Goal: Information Seeking & Learning: Learn about a topic

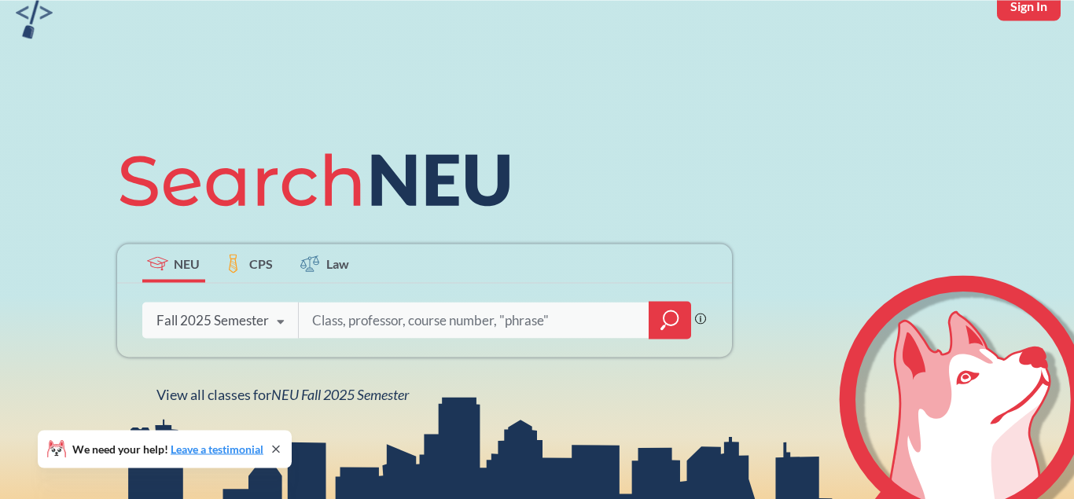
scroll to position [80, 0]
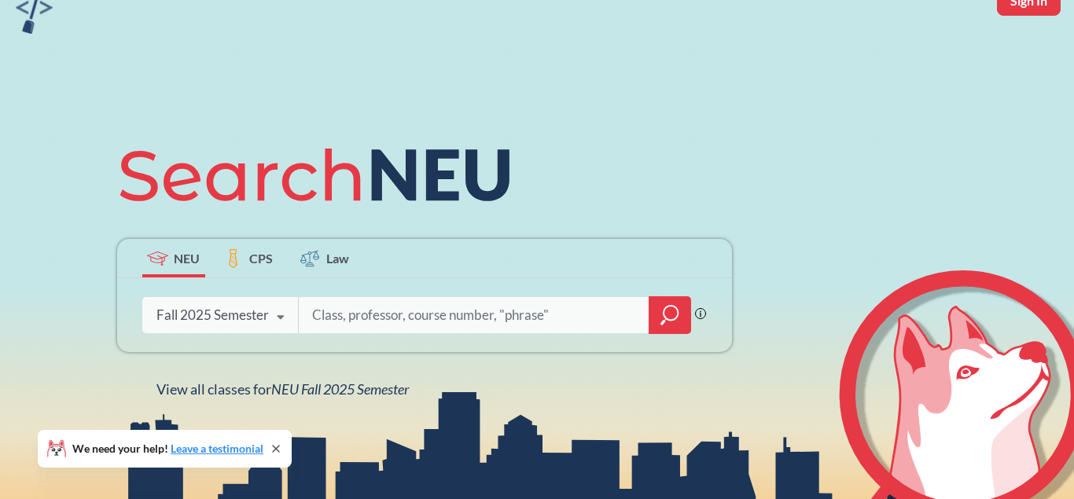
click at [266, 326] on div "Fall 2025 Semester Fall 2025 Semester Summer 2 2025 Semester Summer Full 2025 S…" at bounding box center [220, 315] width 156 height 39
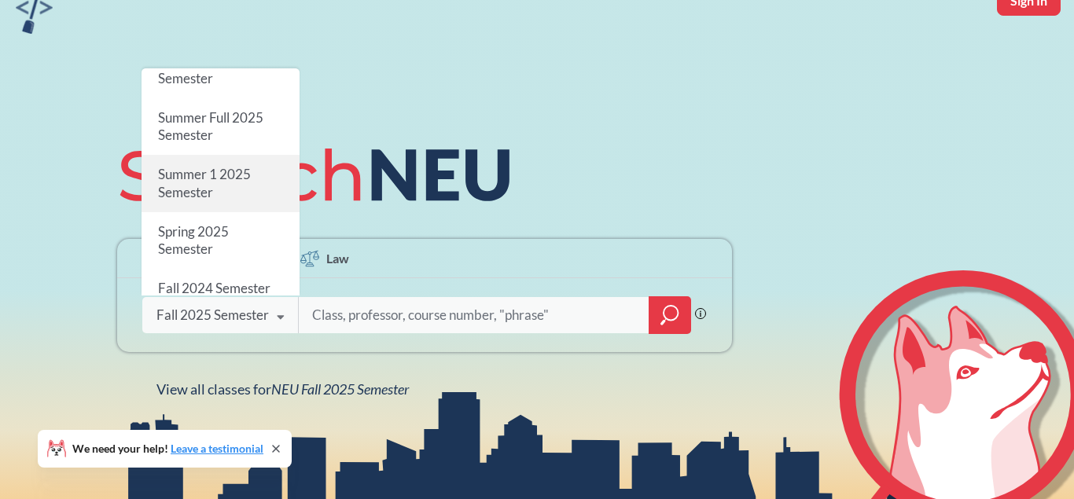
scroll to position [104, 0]
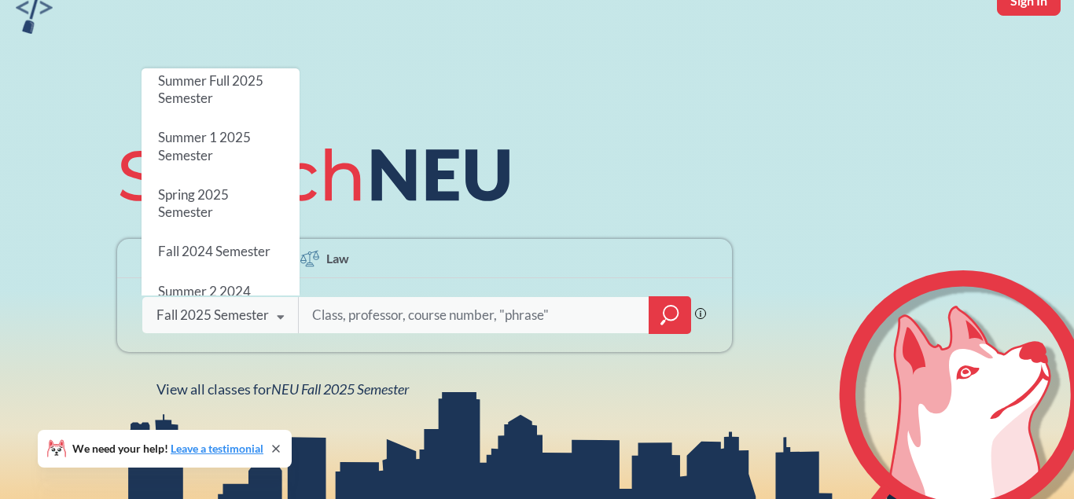
click at [237, 204] on div "Spring 2025 Semester" at bounding box center [221, 203] width 158 height 57
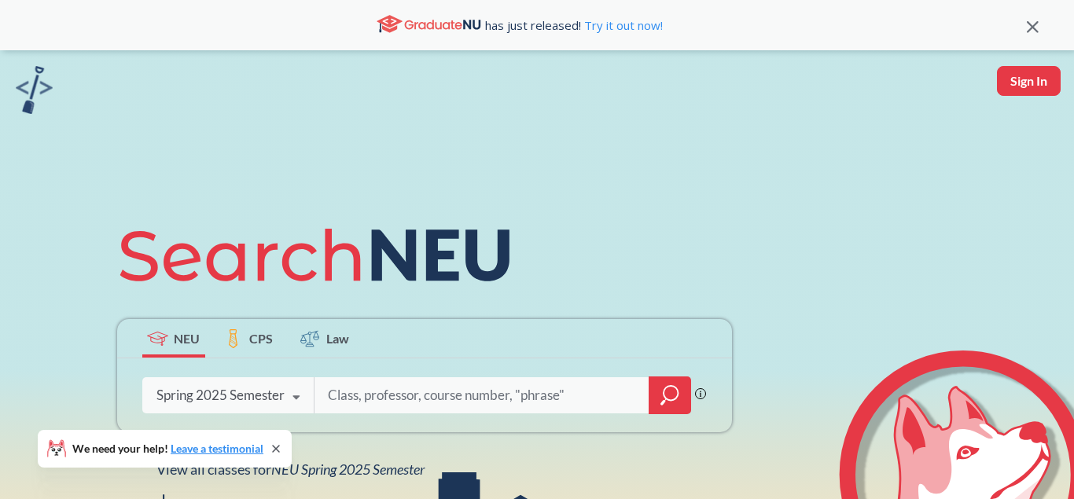
click at [433, 384] on input "search" at bounding box center [481, 395] width 311 height 33
type input "5622"
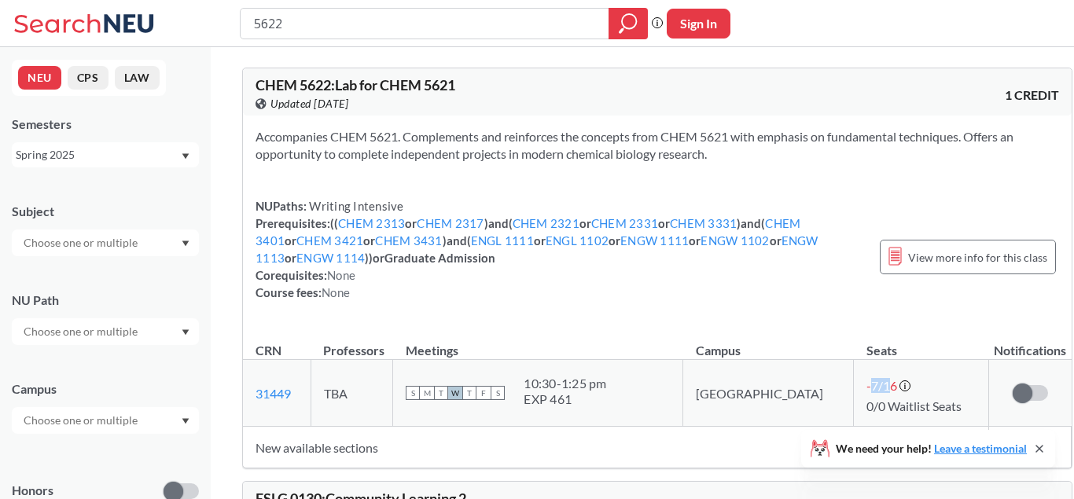
drag, startPoint x: 834, startPoint y: 388, endPoint x: 794, endPoint y: 389, distance: 40.1
click at [794, 389] on tr "31449 View this section on Banner. TBA S M T W T F S 10:30 - 1:25 pm EXP 461 Bo…" at bounding box center [657, 393] width 829 height 67
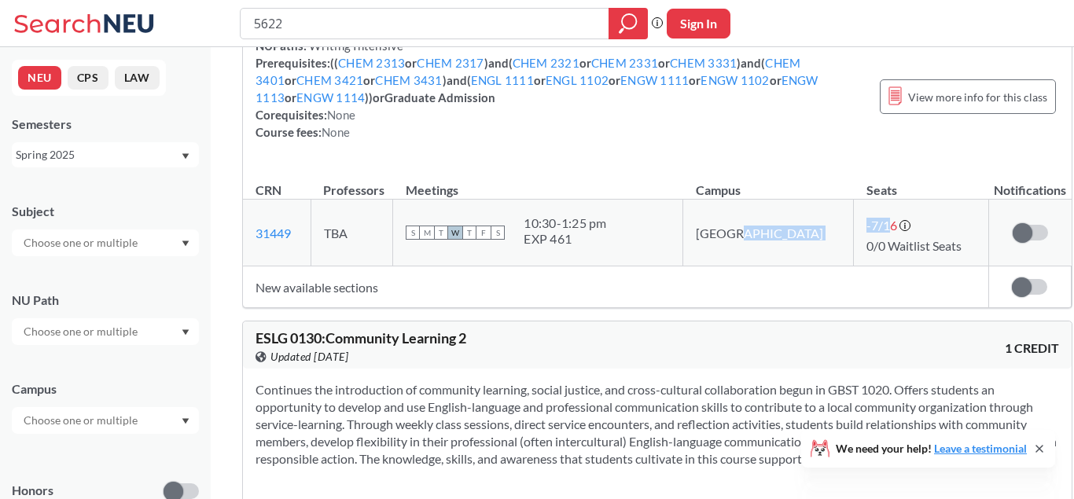
click at [90, 28] on icon at bounding box center [86, 23] width 146 height 31
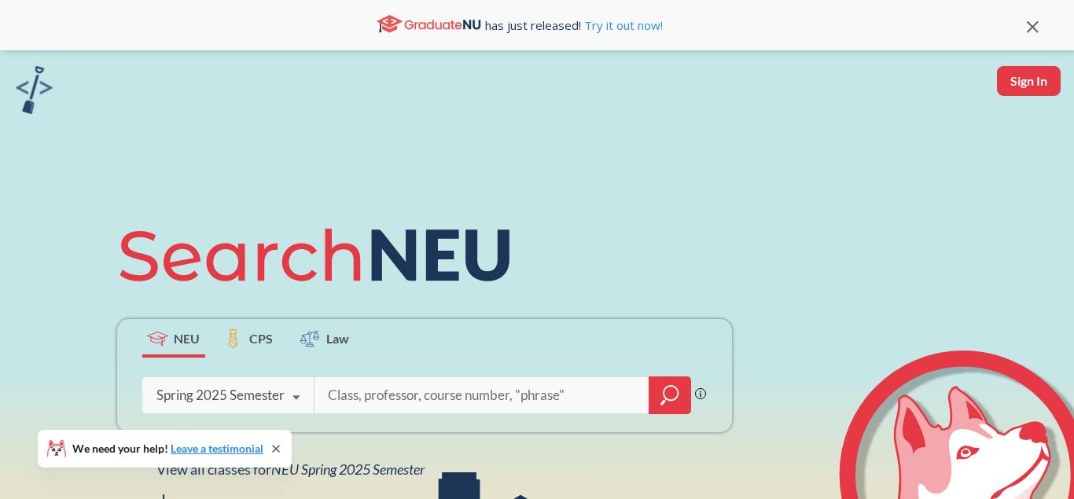
click at [234, 385] on div "Spring 2025 Semester Fall 2025 Semester Summer 2 2025 Semester Summer Full 2025…" at bounding box center [228, 395] width 172 height 39
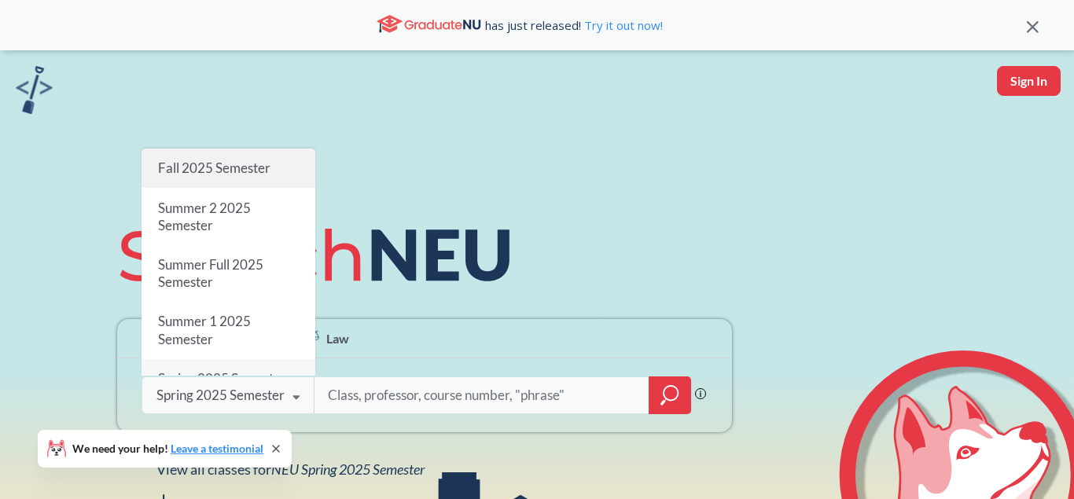
click at [223, 177] on div "Fall 2025 Semester" at bounding box center [229, 168] width 174 height 39
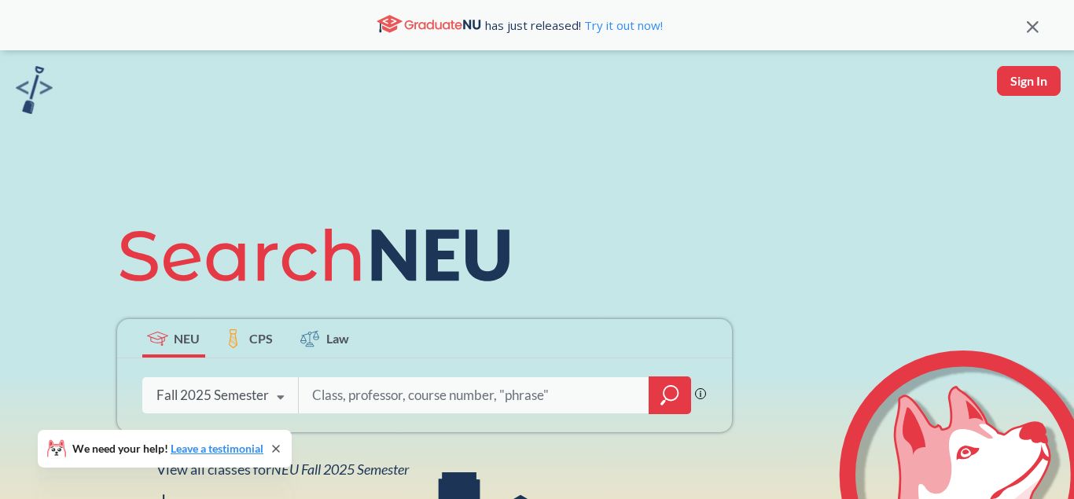
click at [672, 396] on icon "magnifying glass" at bounding box center [669, 396] width 19 height 22
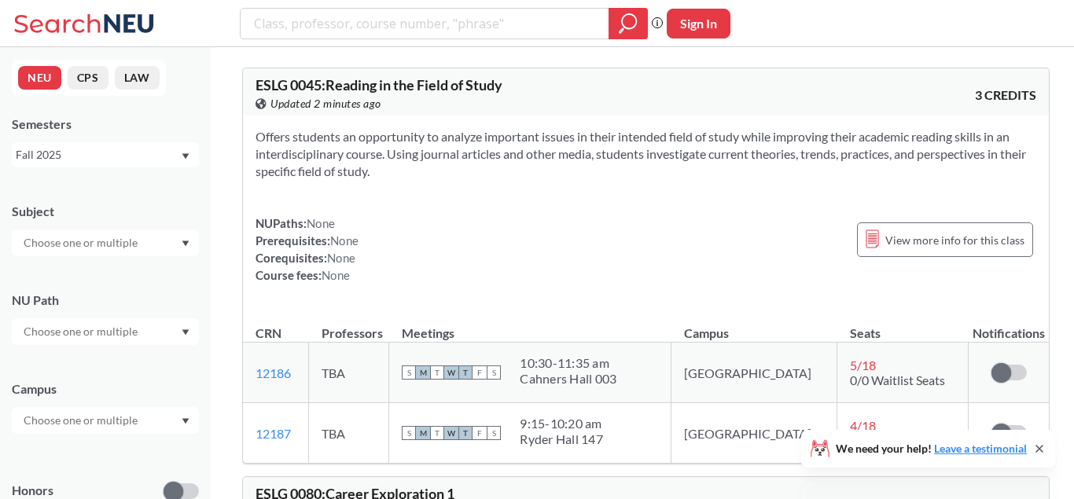
click at [101, 230] on div "Subject" at bounding box center [105, 221] width 187 height 69
click at [100, 246] on input "text" at bounding box center [82, 243] width 132 height 19
click at [102, 329] on p "Chemistry & Chemical Biology" at bounding box center [109, 337] width 178 height 16
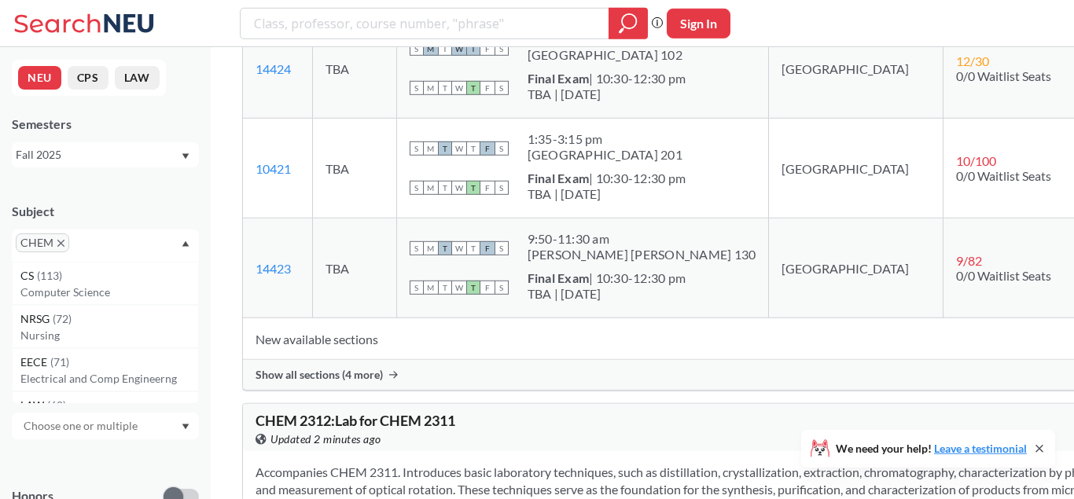
scroll to position [8341, 0]
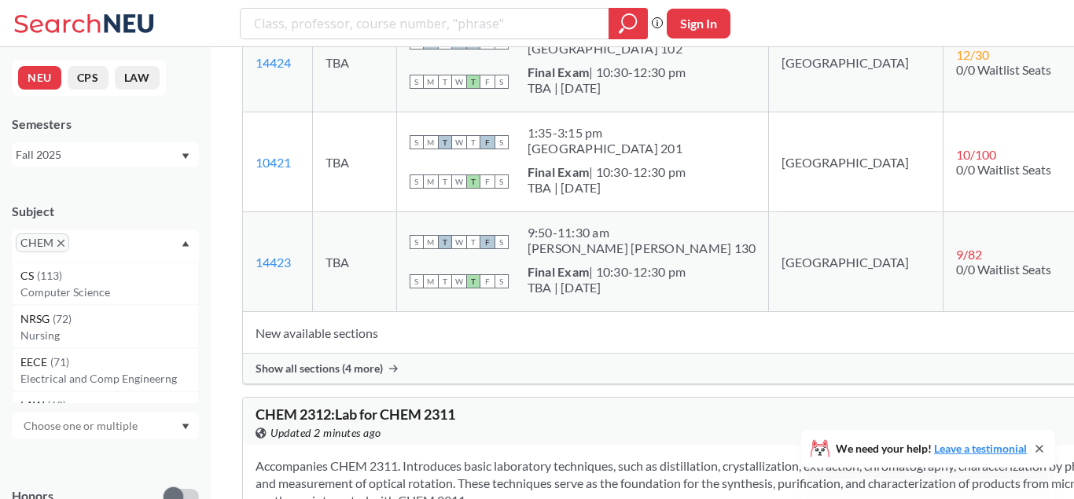
click at [287, 376] on span "Show all sections (4 more)" at bounding box center [319, 369] width 127 height 14
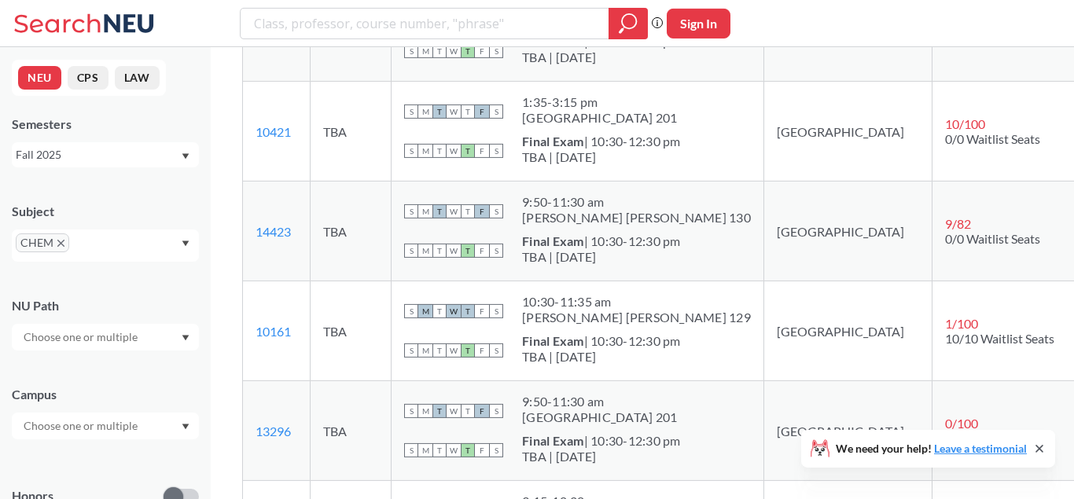
scroll to position [8421, 0]
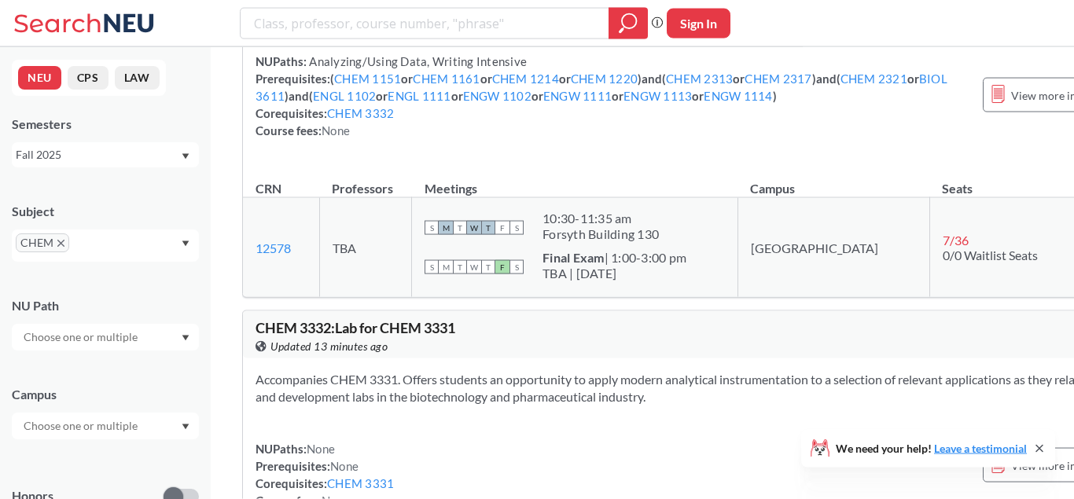
drag, startPoint x: 458, startPoint y: 193, endPoint x: 340, endPoint y: 414, distance: 251.5
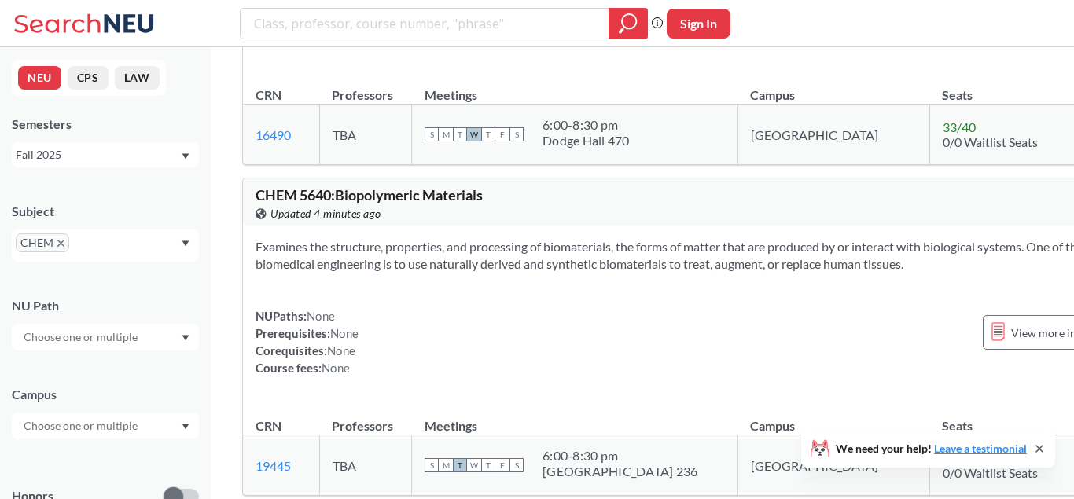
scroll to position [23892, 0]
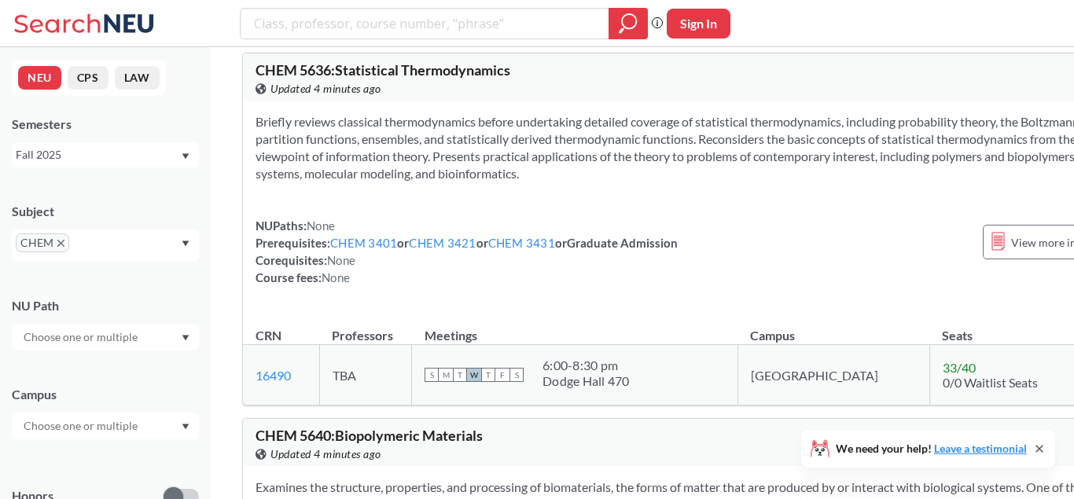
copy span "5631"
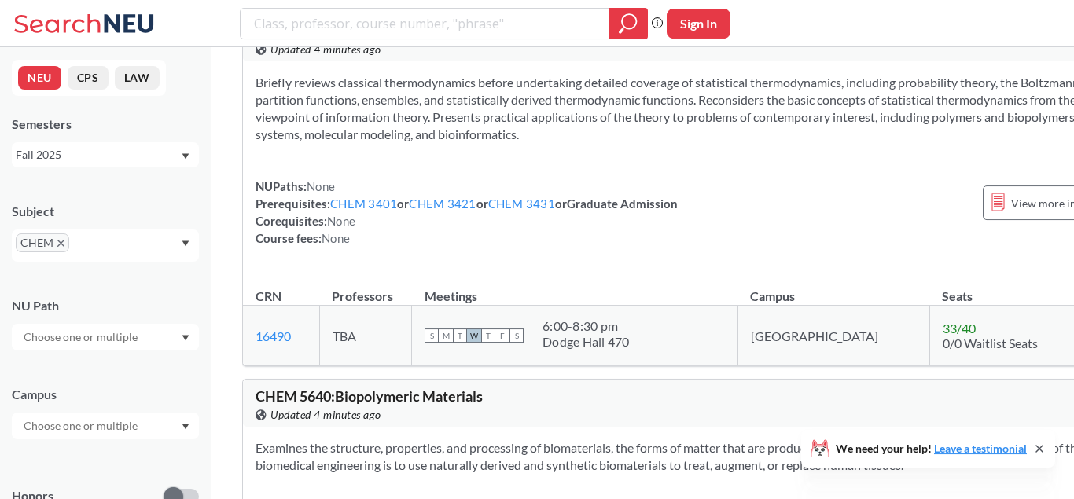
scroll to position [23972, 0]
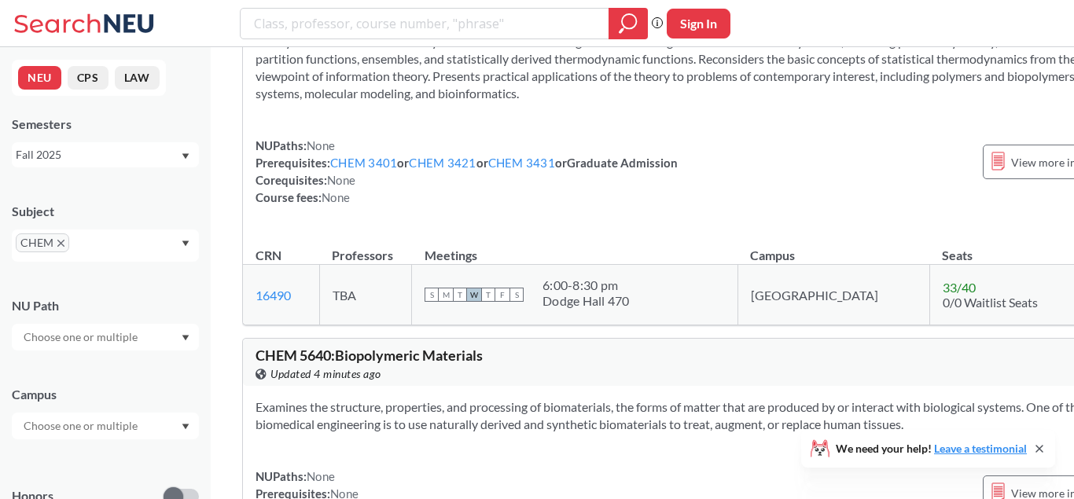
drag, startPoint x: 487, startPoint y: 136, endPoint x: 337, endPoint y: 138, distance: 149.4
drag, startPoint x: 337, startPoint y: 134, endPoint x: 463, endPoint y: 137, distance: 125.8
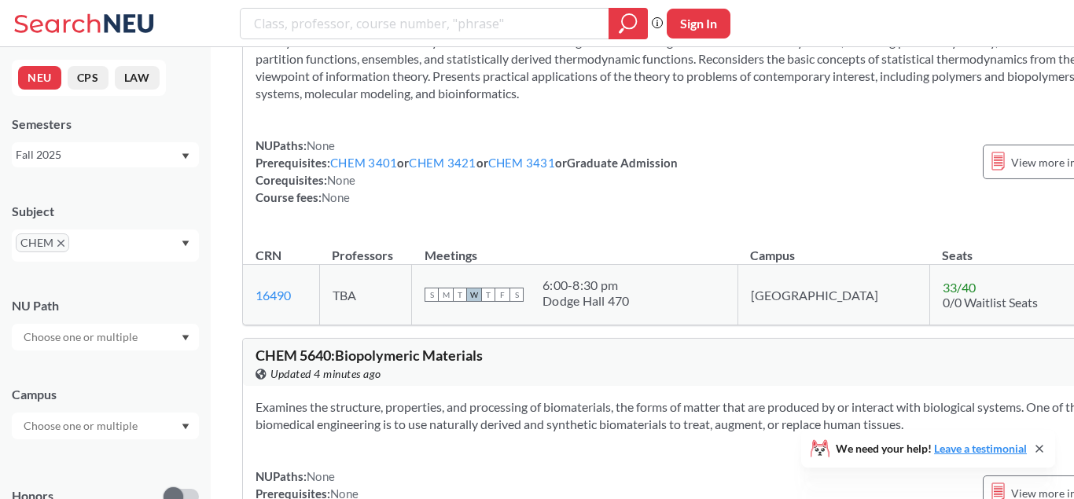
drag, startPoint x: 485, startPoint y: 132, endPoint x: 337, endPoint y: 135, distance: 147.9
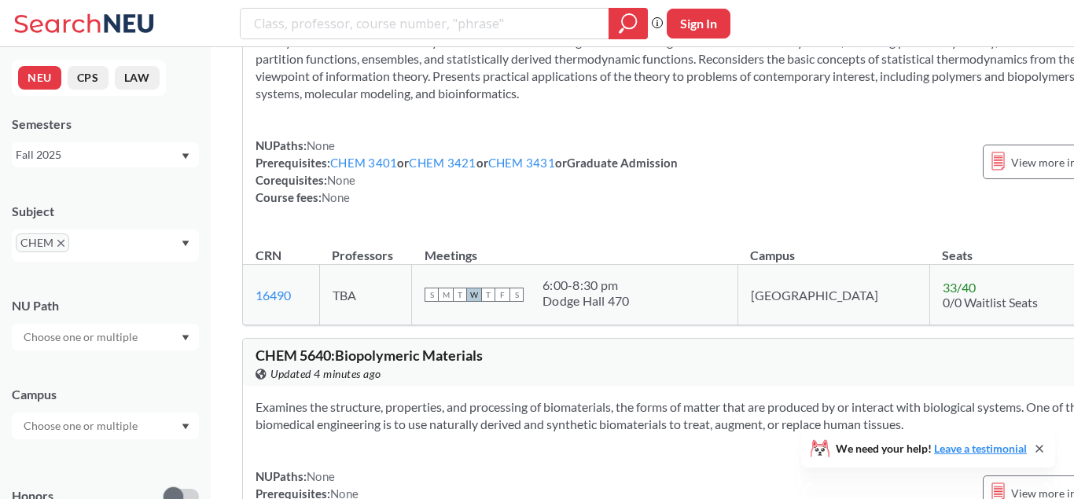
drag, startPoint x: 543, startPoint y: 141, endPoint x: 524, endPoint y: 143, distance: 18.2
drag, startPoint x: 469, startPoint y: 134, endPoint x: 337, endPoint y: 134, distance: 132.1
copy span "Lab for CHEM 5628"
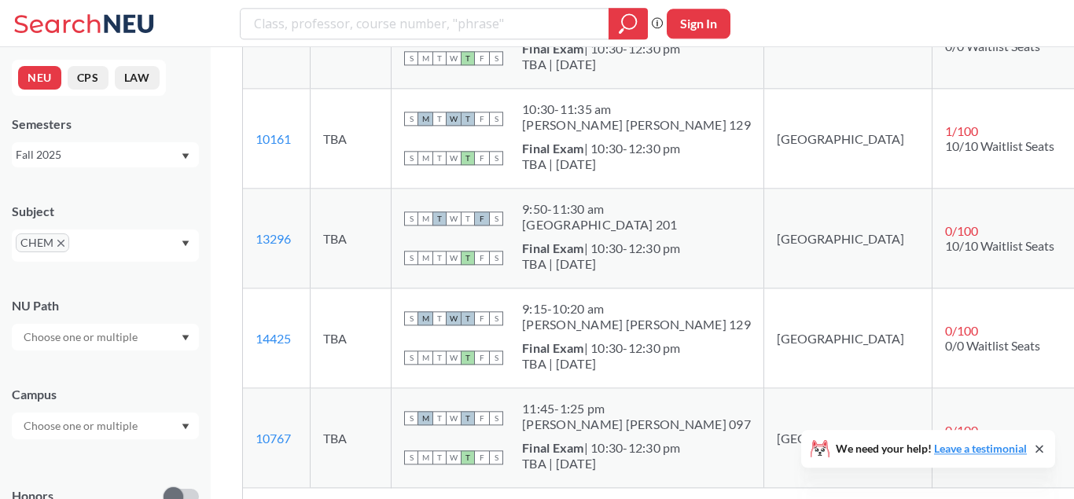
scroll to position [6474, 0]
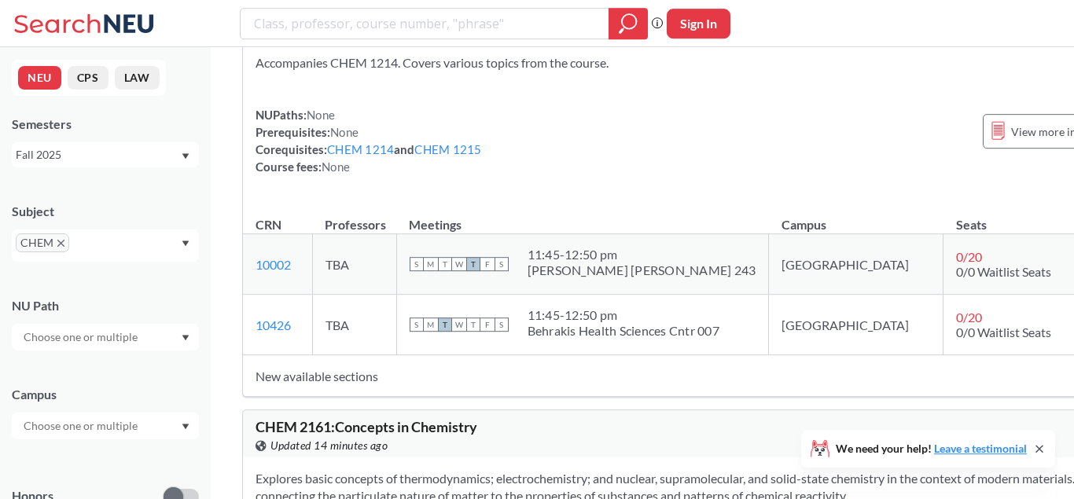
drag, startPoint x: 436, startPoint y: 54, endPoint x: 326, endPoint y: 17, distance: 116.9
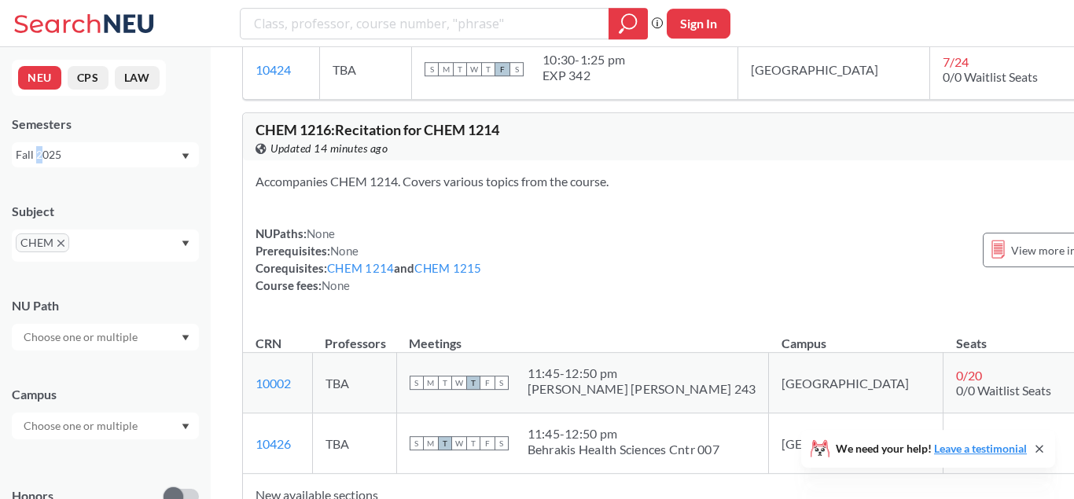
click at [39, 158] on div "Fall 2025" at bounding box center [98, 154] width 164 height 17
click at [72, 275] on span "Spring 2025" at bounding box center [51, 282] width 62 height 17
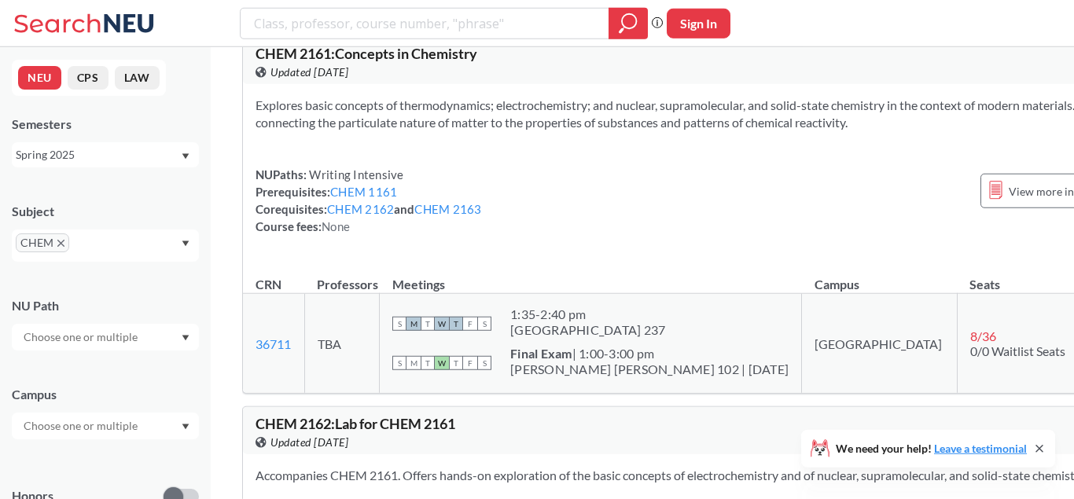
drag, startPoint x: 517, startPoint y: 113, endPoint x: 590, endPoint y: 536, distance: 429.2
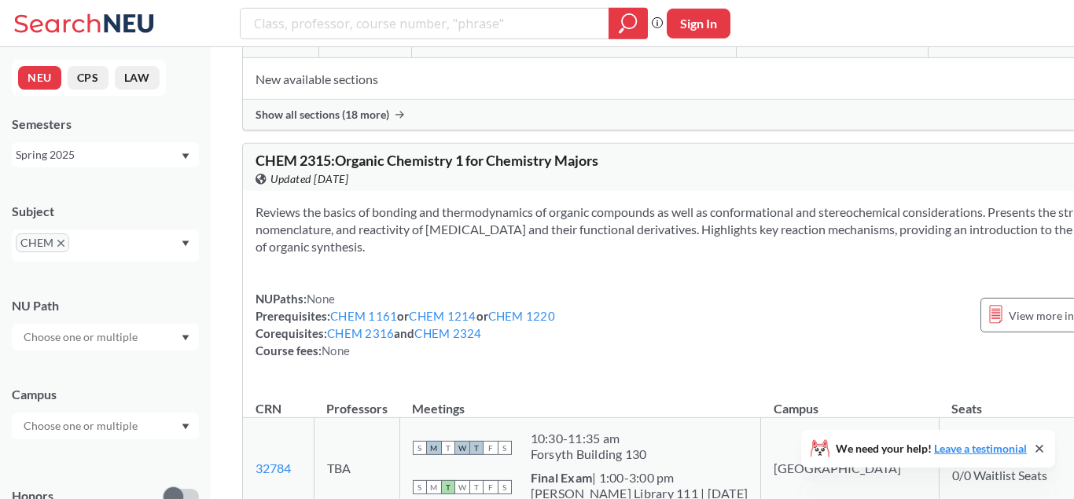
drag, startPoint x: 553, startPoint y: 251, endPoint x: 535, endPoint y: 536, distance: 286.0
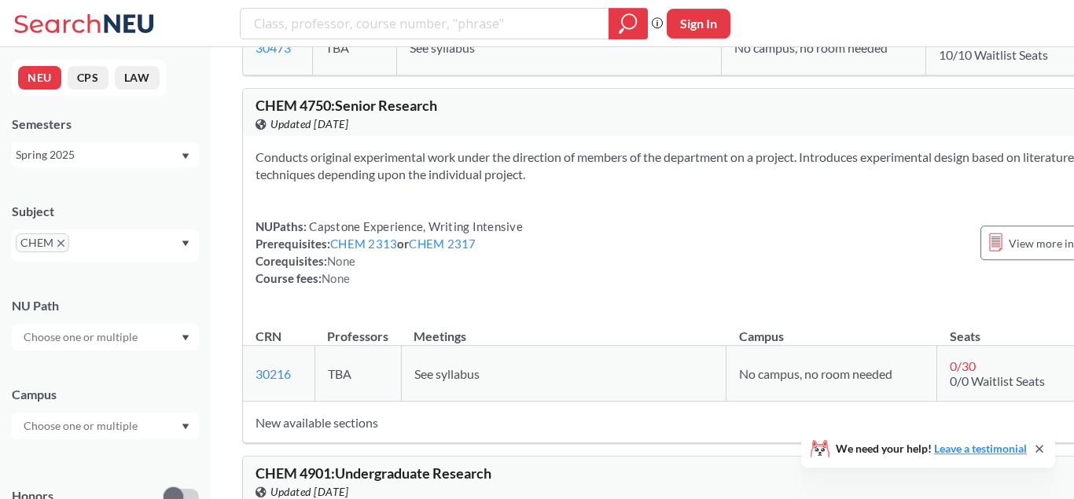
scroll to position [18014, 0]
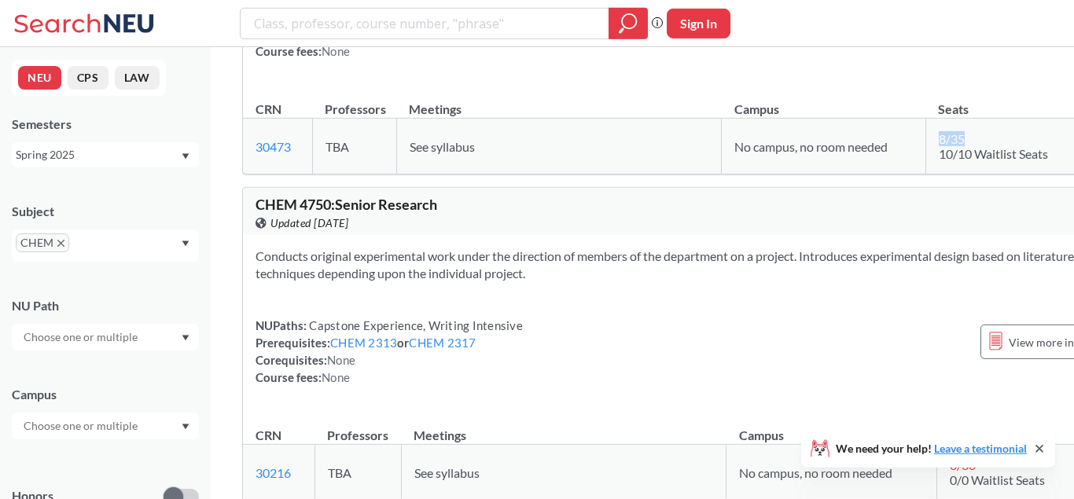
drag, startPoint x: 839, startPoint y: 356, endPoint x: 898, endPoint y: 353, distance: 59.1
click at [925, 175] on td "8 / 35 10/10 Waitlist Seats" at bounding box center [1002, 147] width 154 height 56
drag, startPoint x: 864, startPoint y: 357, endPoint x: 817, endPoint y: 363, distance: 47.6
click at [817, 175] on tr "30473 View this section on Banner. TBA See syllabus No campus, no room needed 8…" at bounding box center [707, 147] width 929 height 56
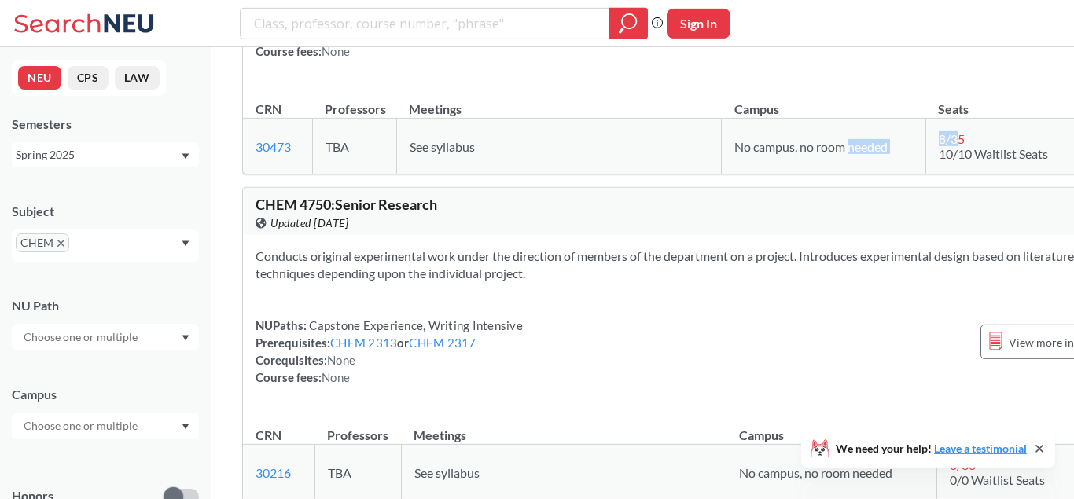
click at [925, 175] on td "8 / 35 10/10 Waitlist Seats" at bounding box center [1002, 147] width 154 height 56
drag, startPoint x: 836, startPoint y: 359, endPoint x: 900, endPoint y: 356, distance: 64.5
click at [925, 175] on td "8 / 35 10/10 Waitlist Seats" at bounding box center [1002, 147] width 154 height 56
